Goal: Contribute content

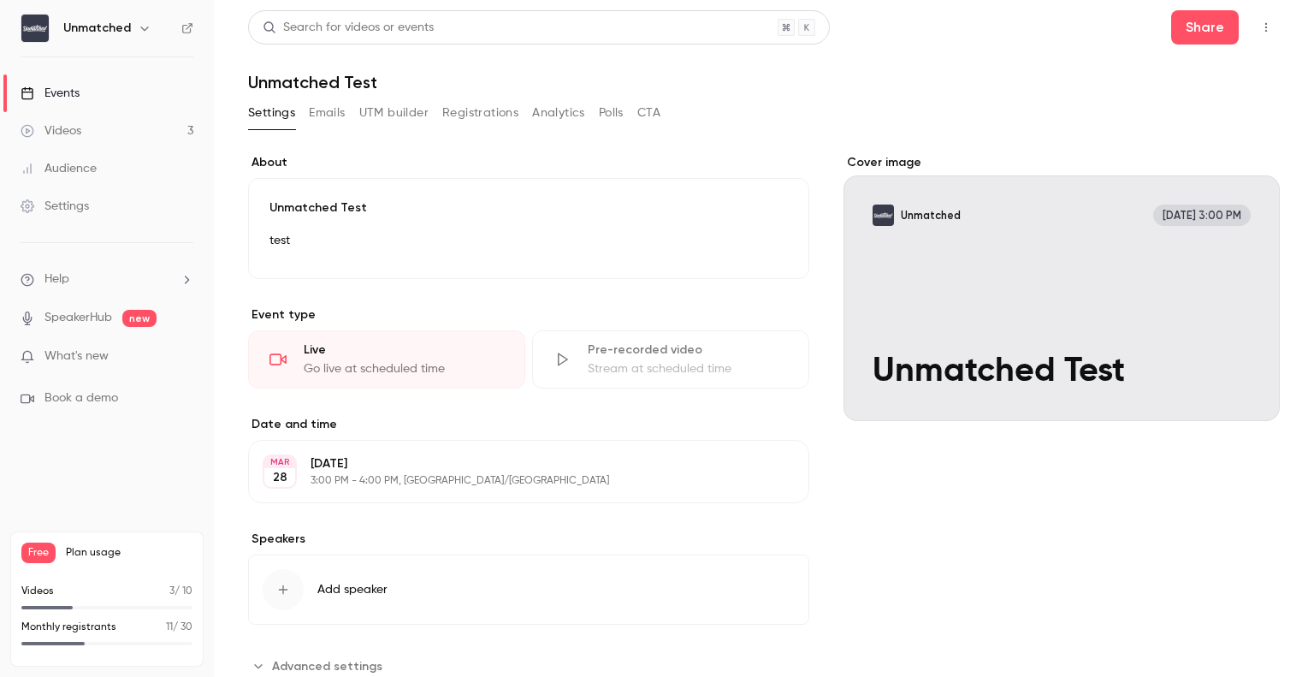
click at [78, 93] on div "Events" at bounding box center [50, 93] width 59 height 17
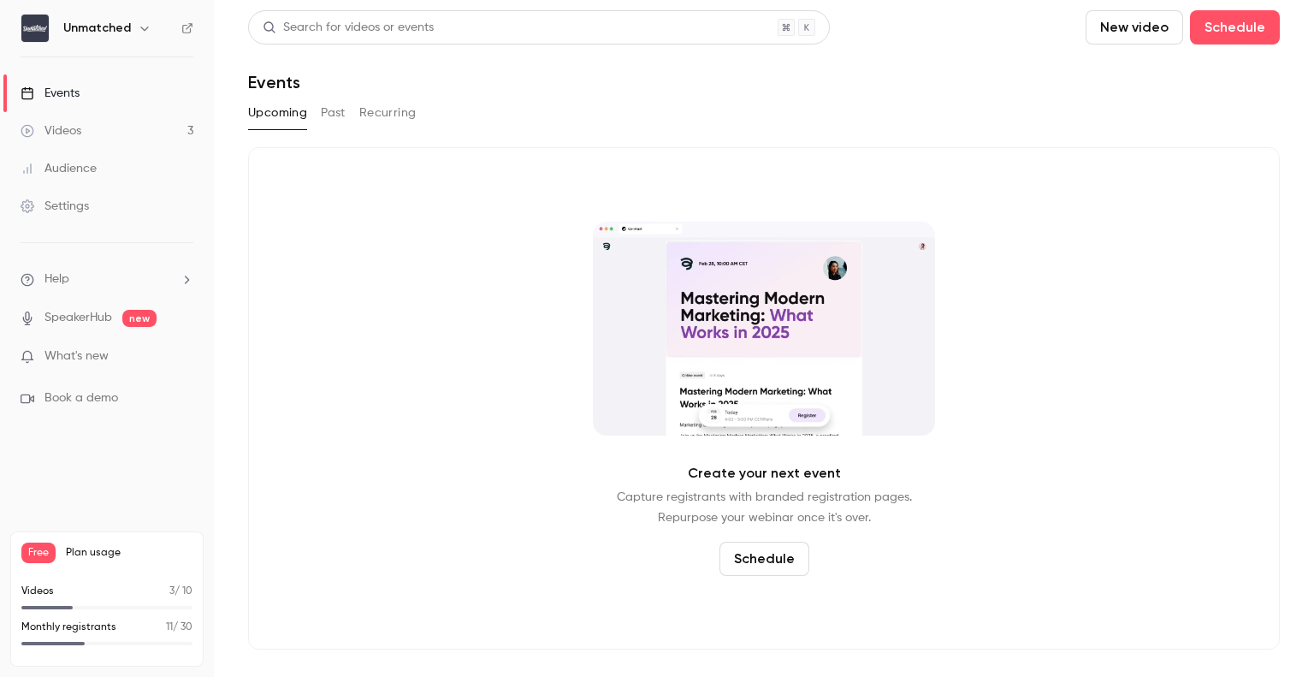
click at [80, 122] on div "Videos" at bounding box center [51, 130] width 61 height 17
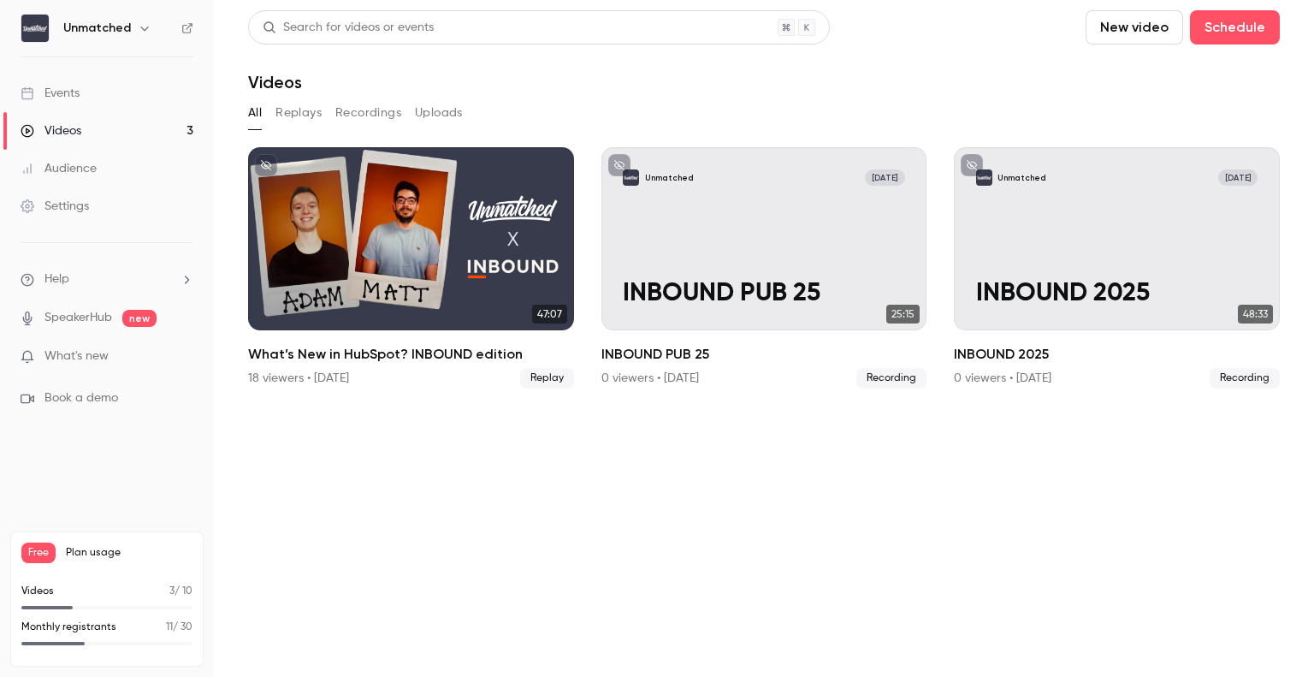
click at [1145, 16] on button "New video" at bounding box center [1135, 27] width 98 height 34
click at [1136, 85] on li "Record" at bounding box center [1184, 74] width 185 height 44
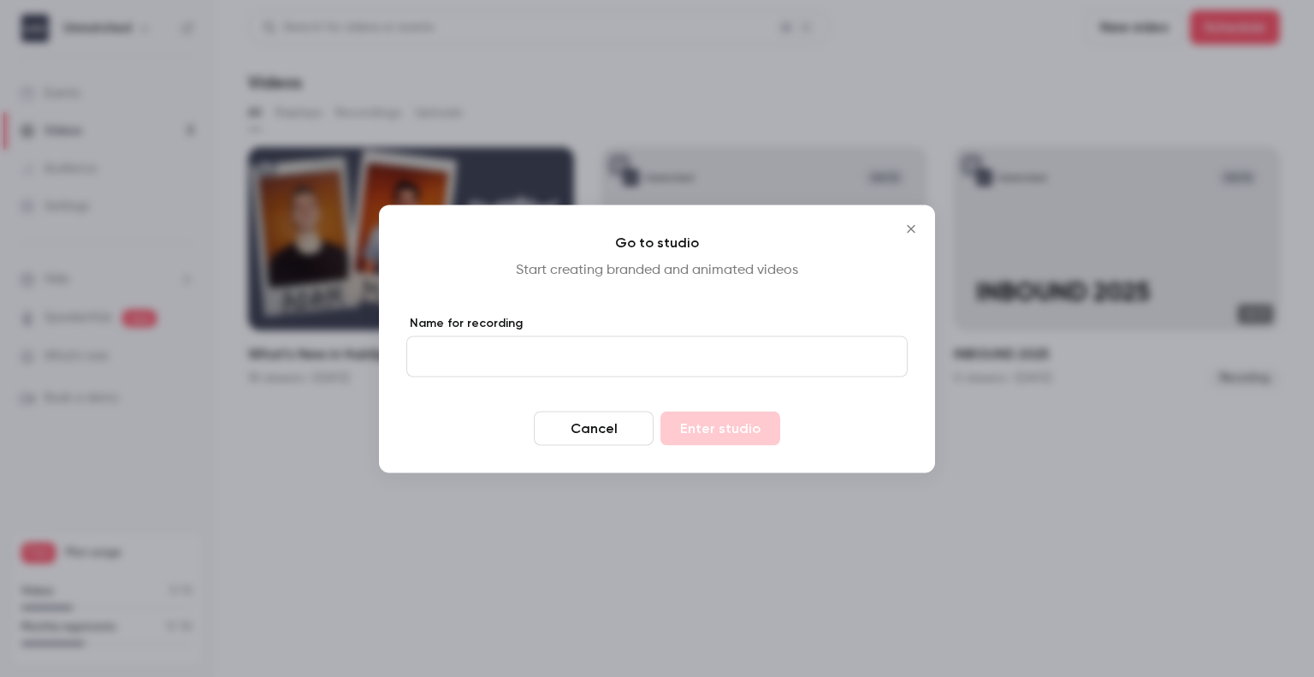
click at [600, 355] on input "Name for recording" at bounding box center [656, 355] width 501 height 41
type input "**********"
click at [750, 441] on button "Enter studio" at bounding box center [721, 428] width 120 height 34
